Goal: Task Accomplishment & Management: Use online tool/utility

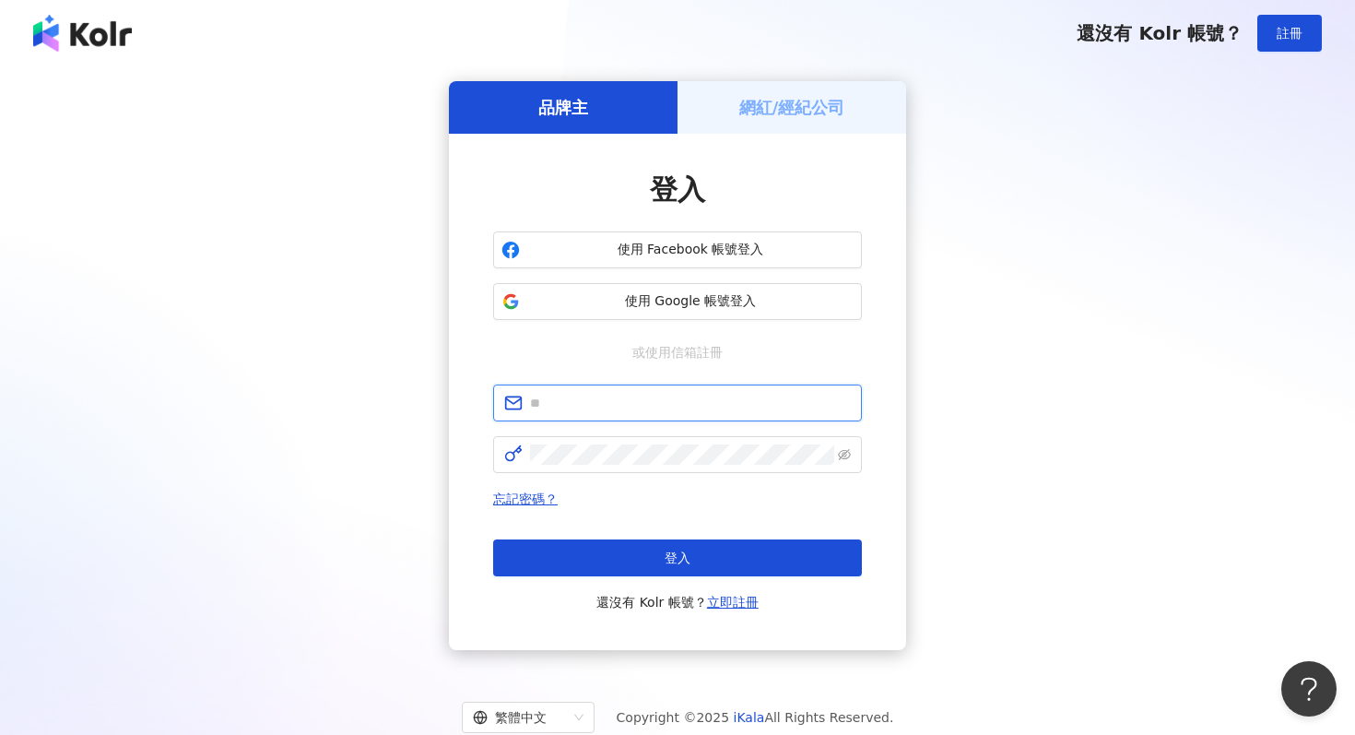
click at [609, 398] on input "text" at bounding box center [690, 403] width 321 height 20
type input "**********"
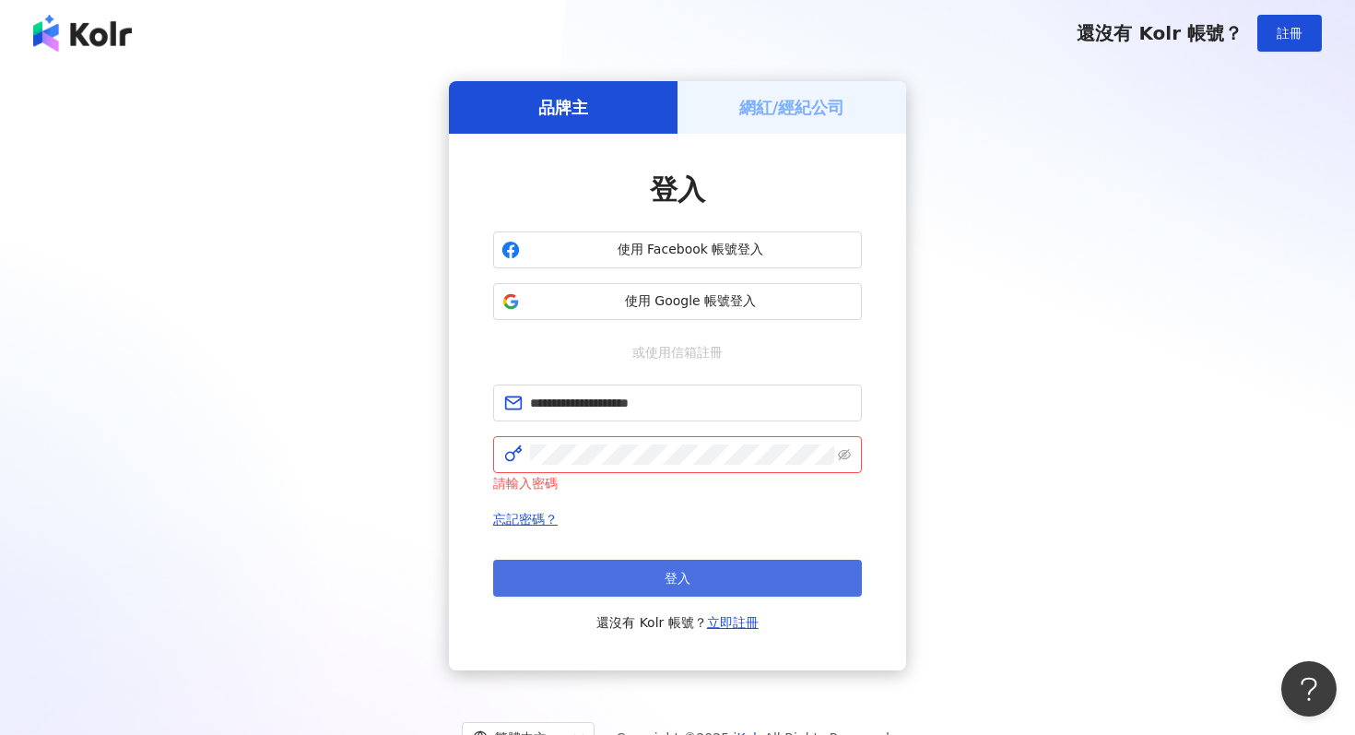
click at [615, 570] on button "登入" at bounding box center [677, 578] width 369 height 37
